Goal: Task Accomplishment & Management: Complete application form

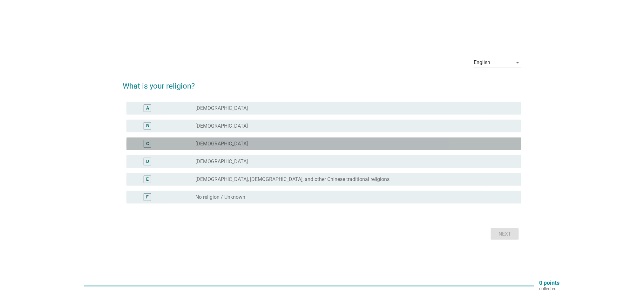
click at [220, 144] on label "[DEMOGRAPHIC_DATA]" at bounding box center [222, 144] width 52 height 6
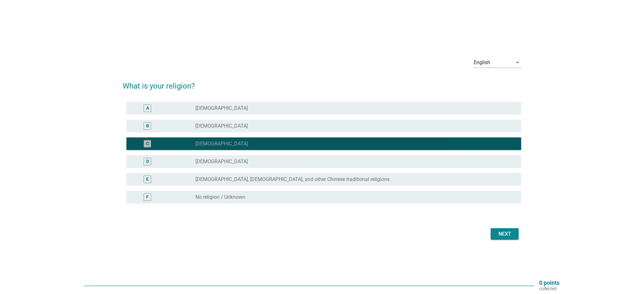
click at [223, 143] on div "radio_button_checked [DEMOGRAPHIC_DATA]" at bounding box center [353, 144] width 315 height 6
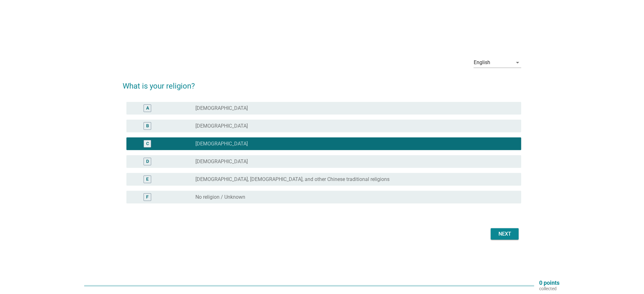
click at [229, 130] on div "radio_button_unchecked [DEMOGRAPHIC_DATA]" at bounding box center [356, 126] width 321 height 8
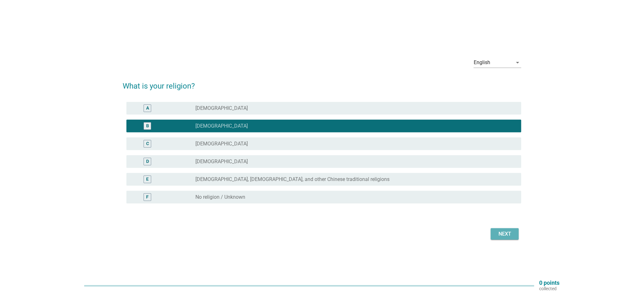
click at [499, 231] on div "Next" at bounding box center [505, 234] width 18 height 8
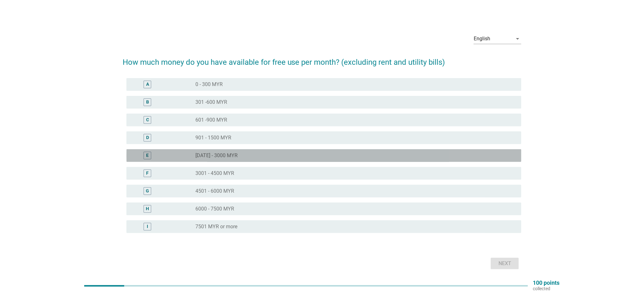
click at [211, 152] on div "radio_button_unchecked [DATE] - 3000 MYR" at bounding box center [356, 156] width 321 height 8
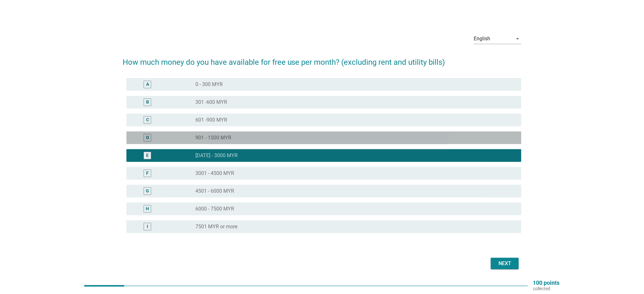
click at [278, 137] on div "radio_button_unchecked 901 - 1500 MYR" at bounding box center [353, 138] width 315 height 6
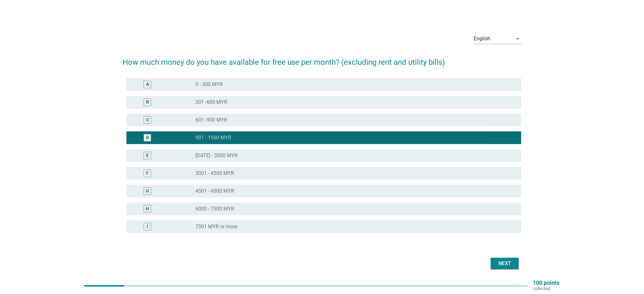
drag, startPoint x: 506, startPoint y: 264, endPoint x: 509, endPoint y: 260, distance: 4.8
click at [505, 264] on div "Next" at bounding box center [505, 264] width 18 height 8
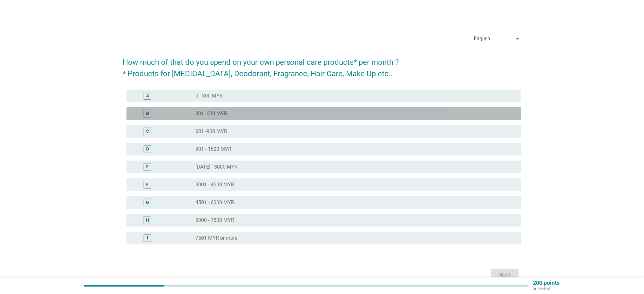
click at [252, 111] on div "radio_button_unchecked 301 -600 MYR" at bounding box center [353, 114] width 315 height 6
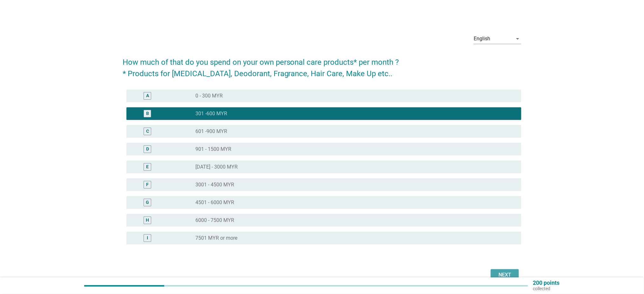
drag, startPoint x: 505, startPoint y: 275, endPoint x: 490, endPoint y: 283, distance: 17.6
click at [505, 275] on div "Next" at bounding box center [505, 275] width 18 height 8
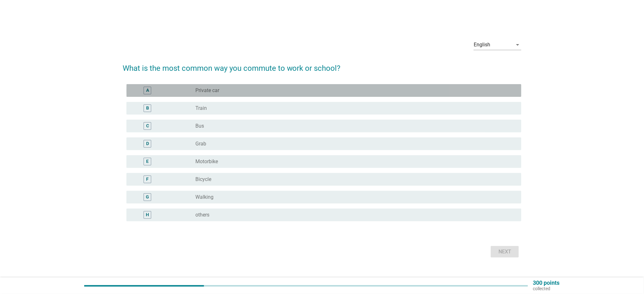
click at [233, 91] on div "radio_button_unchecked Private car" at bounding box center [353, 90] width 315 height 6
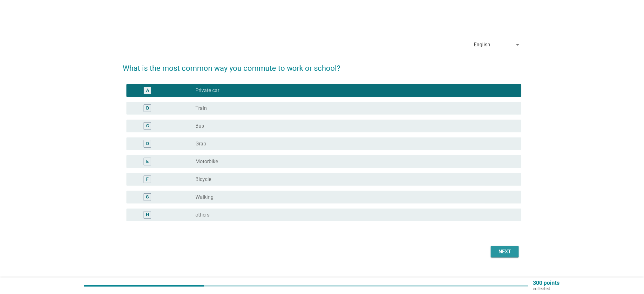
drag, startPoint x: 506, startPoint y: 250, endPoint x: 487, endPoint y: 254, distance: 19.5
click at [505, 250] on div "Next" at bounding box center [505, 252] width 18 height 8
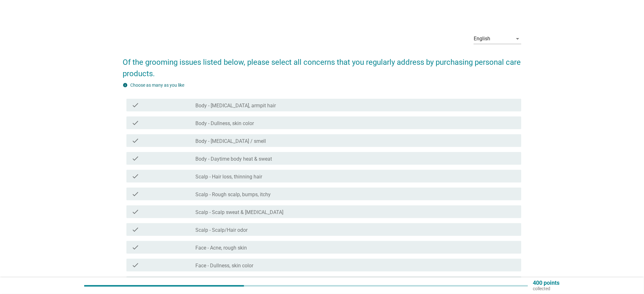
scroll to position [42, 0]
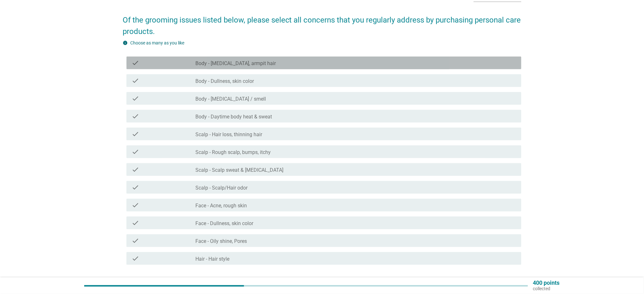
click at [212, 65] on label "Body - [MEDICAL_DATA], armpit hair" at bounding box center [236, 63] width 80 height 6
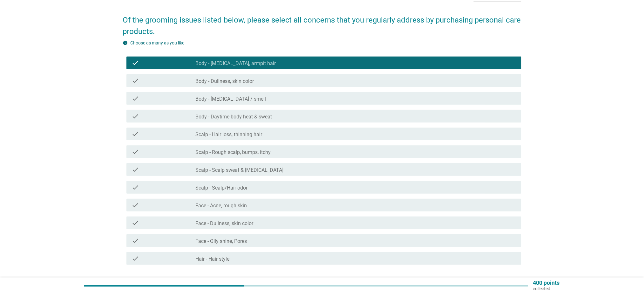
click at [246, 220] on label "Face - Dullness, skin color" at bounding box center [225, 223] width 58 height 6
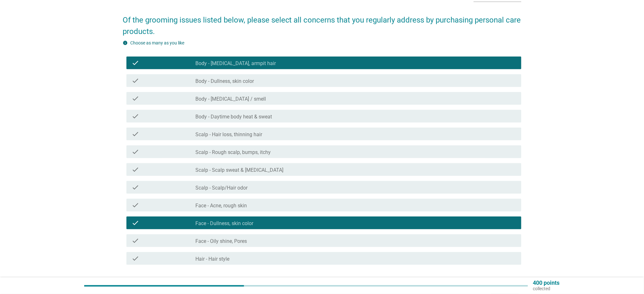
click at [265, 149] on div "check_box_outline_blank Scalp - Rough scalp, bumps, itchy" at bounding box center [356, 152] width 321 height 8
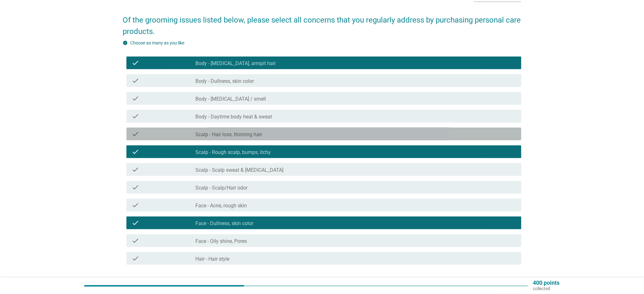
click at [270, 131] on div "check_box_outline_blank Scalp - Hair loss, thinning hair" at bounding box center [356, 134] width 321 height 8
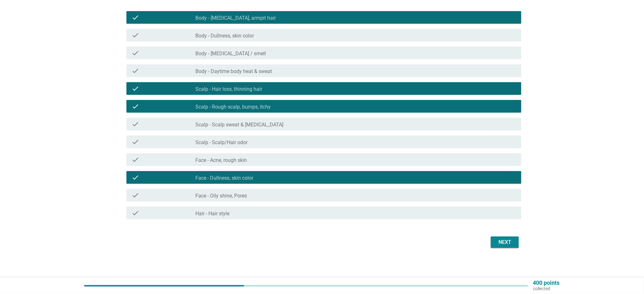
scroll to position [88, 0]
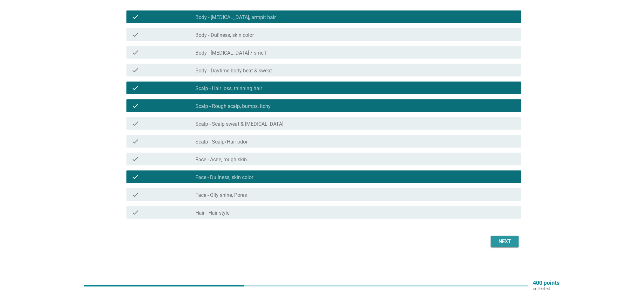
click at [509, 238] on div "Next" at bounding box center [505, 242] width 18 height 8
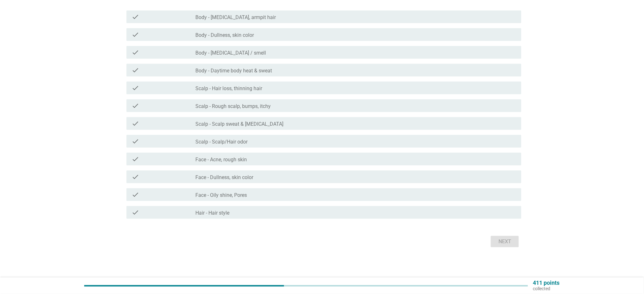
scroll to position [0, 0]
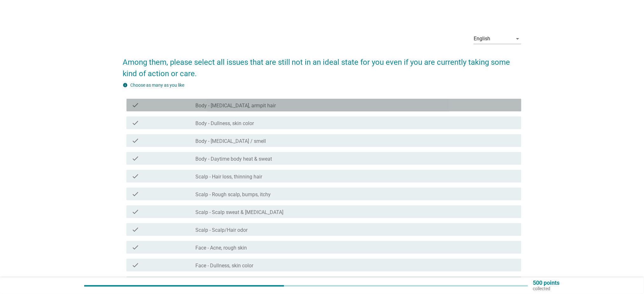
click at [250, 106] on label "Body - [MEDICAL_DATA], armpit hair" at bounding box center [236, 106] width 80 height 6
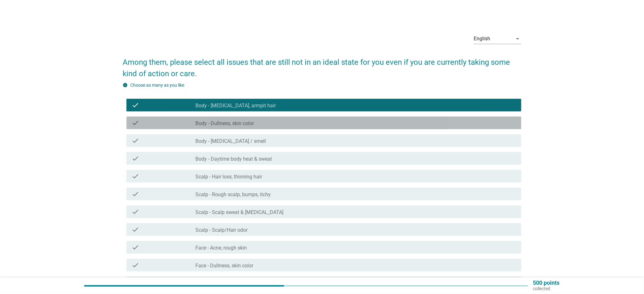
click at [257, 121] on div "check_box_outline_blank Body - Dullness, skin color" at bounding box center [356, 123] width 321 height 8
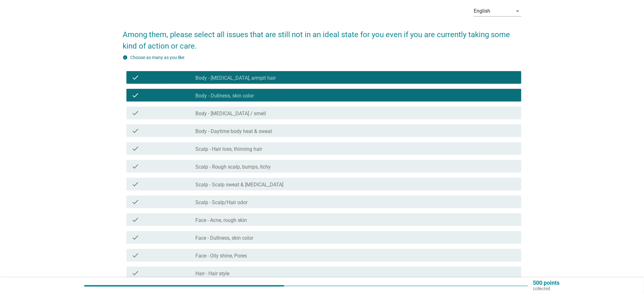
scroll to position [42, 0]
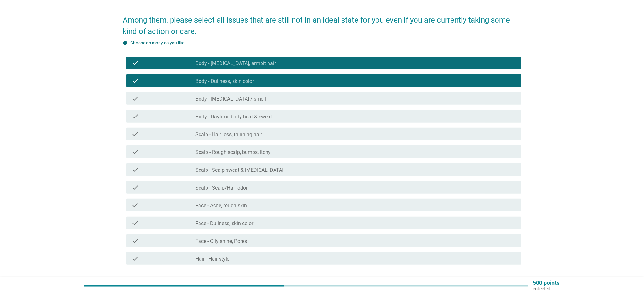
click at [266, 84] on div "check_box_outline_blank Body - Dullness, skin color" at bounding box center [356, 81] width 321 height 8
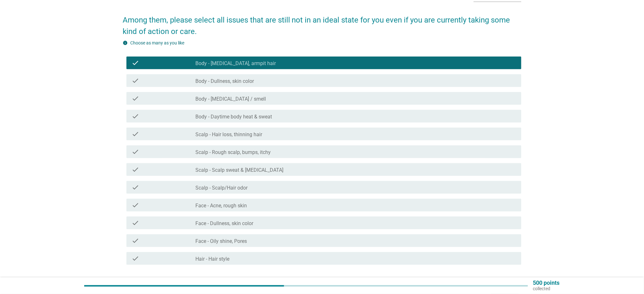
click at [249, 170] on label "Scalp - Scalp sweat & [MEDICAL_DATA]" at bounding box center [240, 170] width 88 height 6
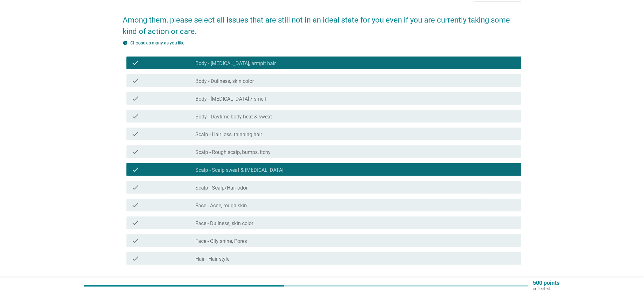
click at [259, 166] on div "check_box Scalp - Scalp sweat & [MEDICAL_DATA]" at bounding box center [356, 170] width 321 height 8
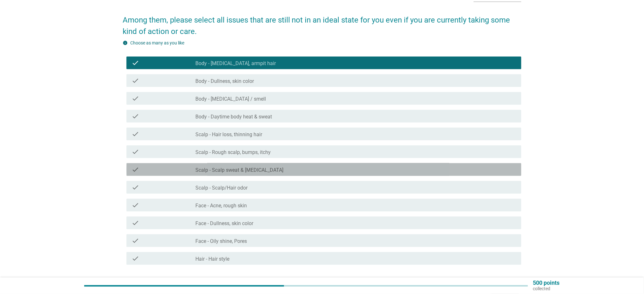
click at [262, 154] on label "Scalp - Rough scalp, bumps, itchy" at bounding box center [233, 152] width 75 height 6
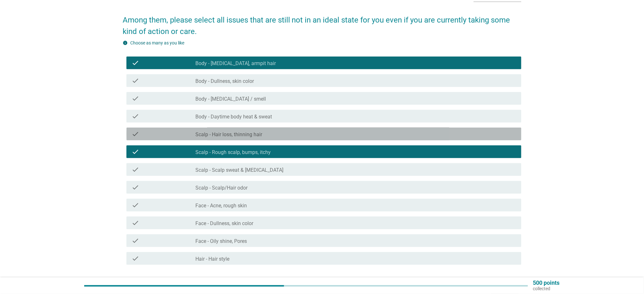
click at [252, 137] on label "Scalp - Hair loss, thinning hair" at bounding box center [229, 135] width 67 height 6
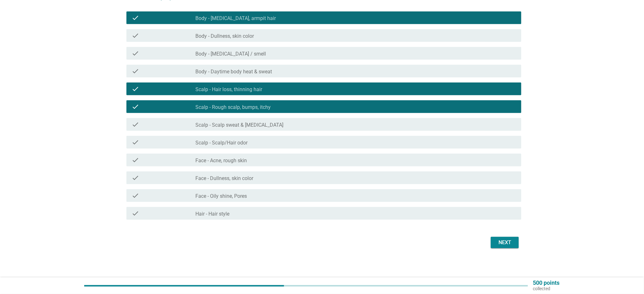
scroll to position [88, 0]
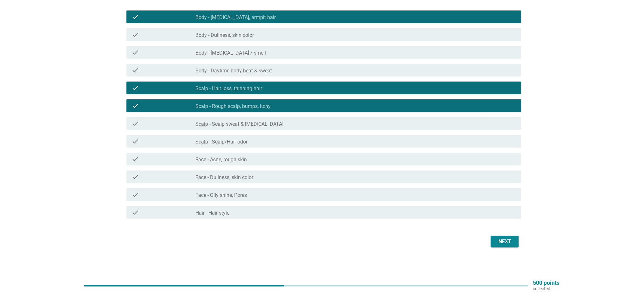
click at [511, 242] on div "Next" at bounding box center [505, 242] width 18 height 8
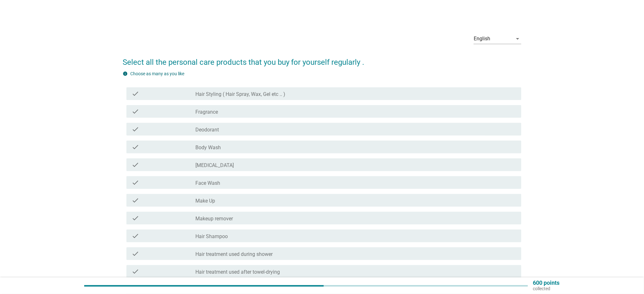
scroll to position [42, 0]
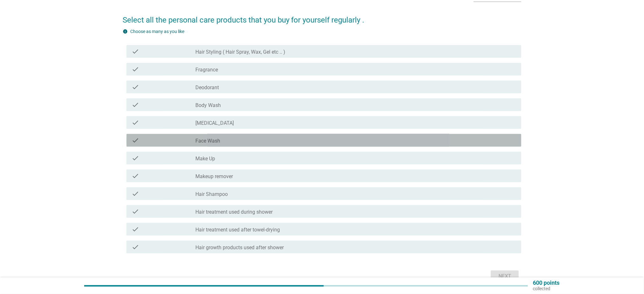
click at [221, 141] on div "check_box_outline_blank Face Wash" at bounding box center [356, 141] width 321 height 8
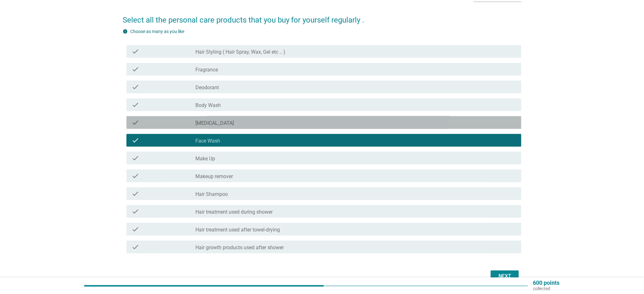
click at [221, 125] on div "check_box_outline_blank [MEDICAL_DATA]" at bounding box center [356, 123] width 321 height 8
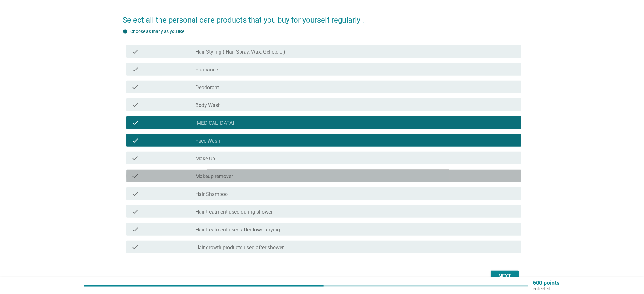
click at [230, 176] on label "Makeup remover" at bounding box center [214, 176] width 37 height 6
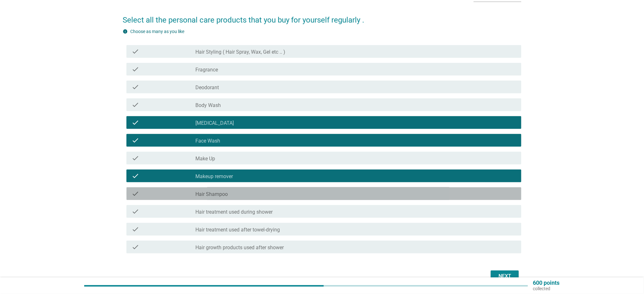
click at [319, 192] on div "check_box_outline_blank Hair Shampoo" at bounding box center [356, 194] width 321 height 8
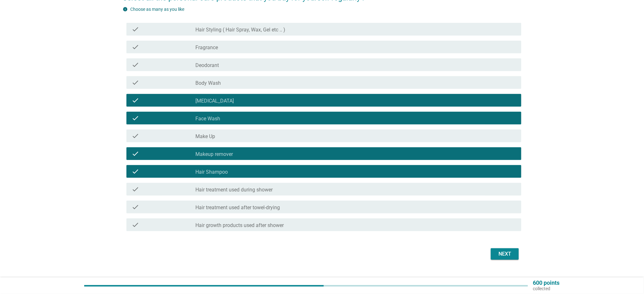
scroll to position [77, 0]
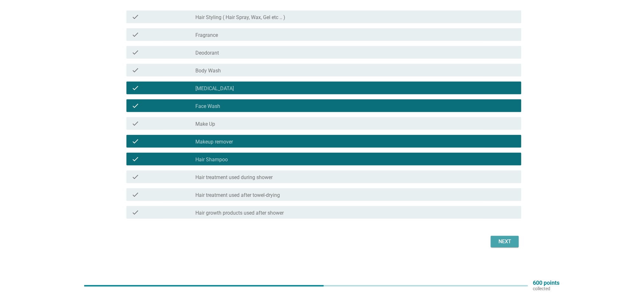
click at [506, 238] on div "Next" at bounding box center [505, 242] width 18 height 8
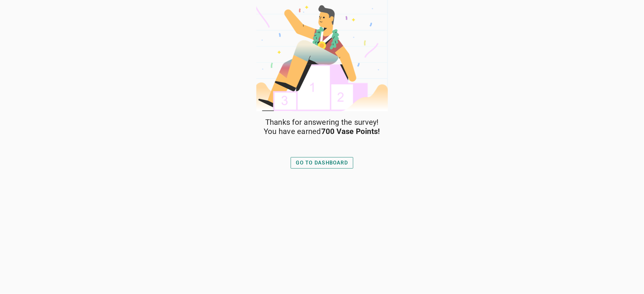
click at [312, 168] on div "GO TO DASHBOARD" at bounding box center [322, 162] width 68 height 15
click at [314, 163] on div "GO TO DASHBOARD" at bounding box center [322, 163] width 52 height 8
